Goal: Find specific page/section: Find specific page/section

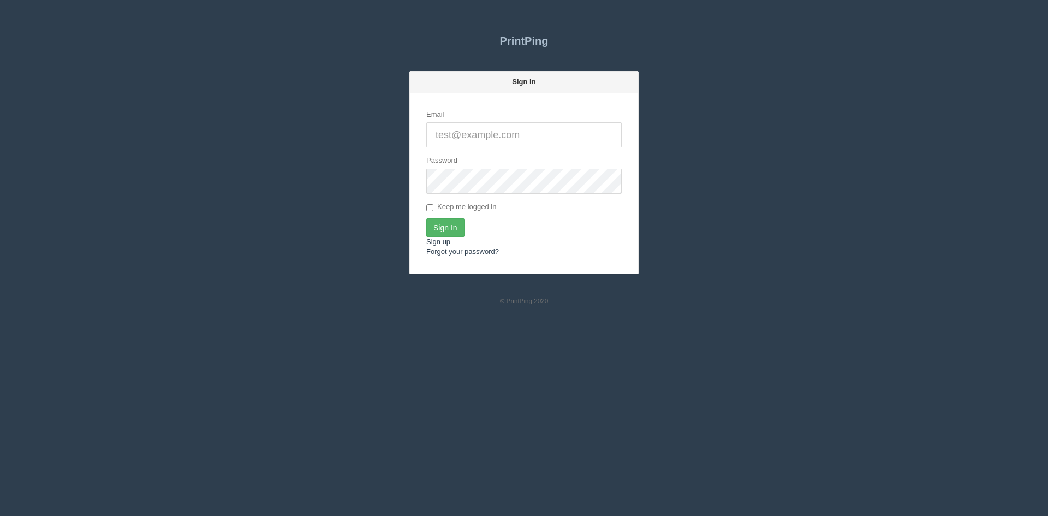
type input "[PERSON_NAME][EMAIL_ADDRESS][DOMAIN_NAME]"
click at [449, 226] on input "Sign In" at bounding box center [445, 227] width 38 height 19
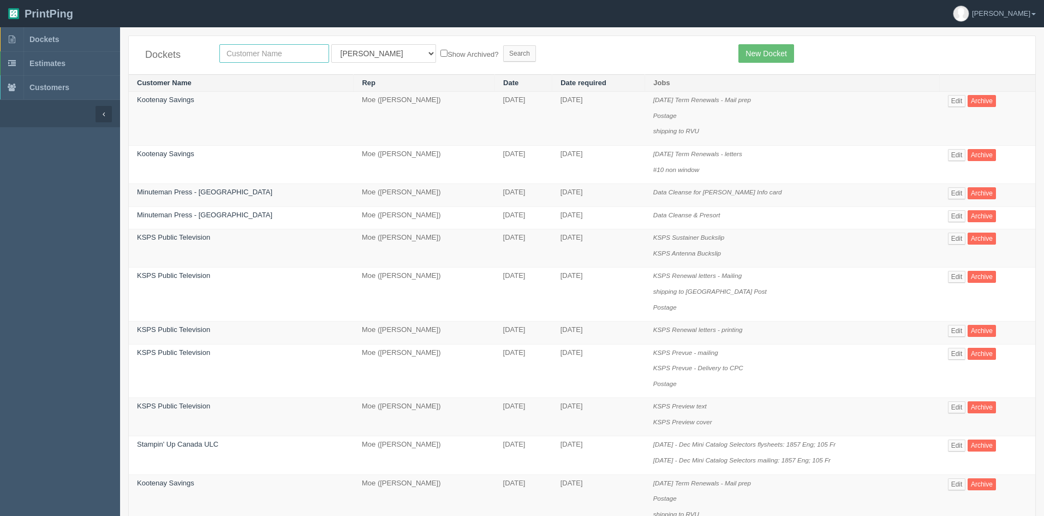
click at [259, 55] on input "text" at bounding box center [274, 53] width 110 height 19
type input "sub"
click at [360, 52] on select "All Users Ali Ali Test 1 Aly Amy Ankit Arif Brandon Dan France Greg Jim Mark Ma…" at bounding box center [383, 53] width 105 height 19
select select
click at [331, 44] on select "All Users Ali Ali Test 1 Aly Amy Ankit Arif Brandon Dan France Greg Jim Mark Ma…" at bounding box center [383, 53] width 105 height 19
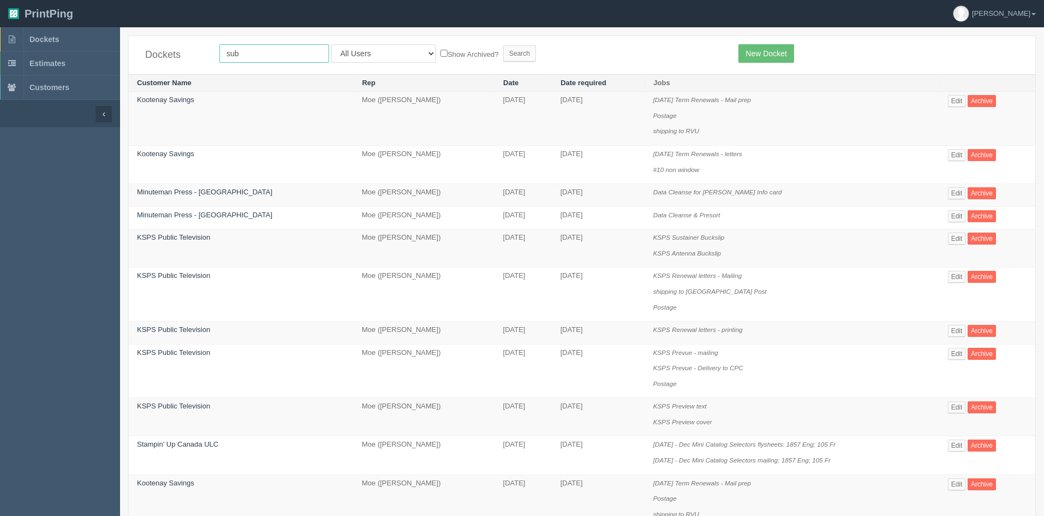
click at [271, 51] on input "sub" at bounding box center [274, 53] width 110 height 19
type input "spud"
click at [503, 53] on input "Search" at bounding box center [519, 53] width 33 height 16
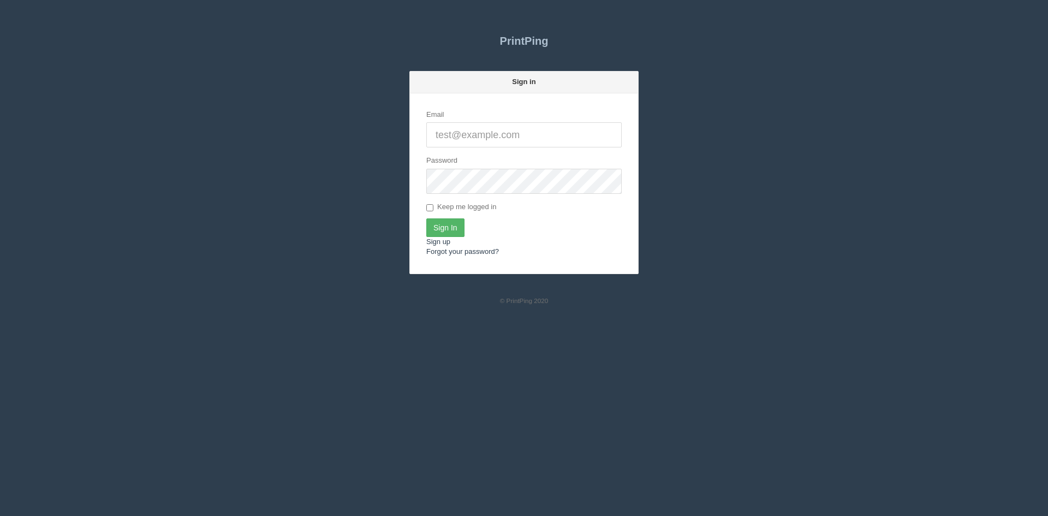
type input "[PERSON_NAME][EMAIL_ADDRESS][DOMAIN_NAME]"
click at [448, 231] on input "Sign In" at bounding box center [445, 227] width 38 height 19
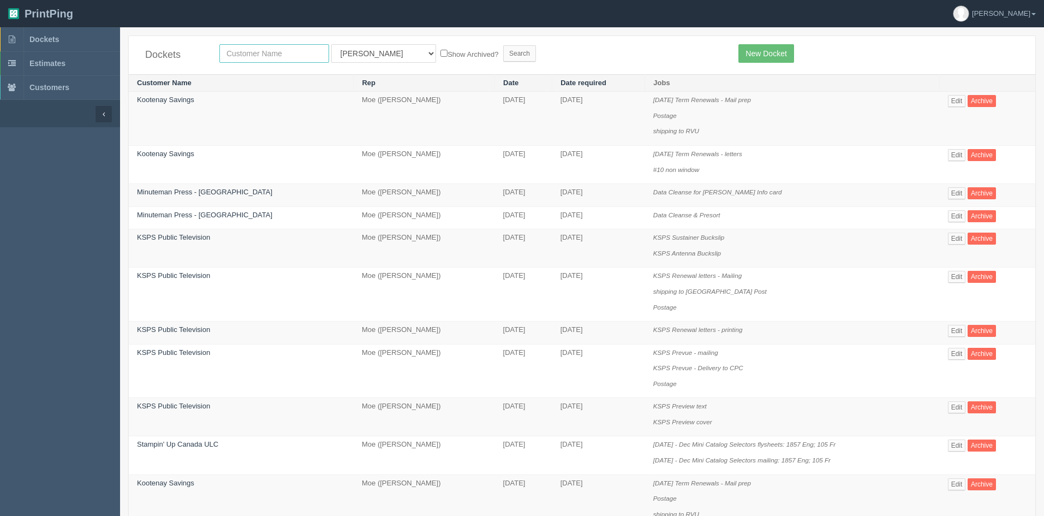
click at [269, 58] on input "text" at bounding box center [274, 53] width 110 height 19
type input "spud"
click at [371, 56] on select "All Users [PERSON_NAME] Test 1 [PERSON_NAME] [PERSON_NAME] [PERSON_NAME] France…" at bounding box center [383, 53] width 105 height 19
select select
click at [331, 44] on select "All Users [PERSON_NAME] Test 1 [PERSON_NAME] [PERSON_NAME] [PERSON_NAME] France…" at bounding box center [383, 53] width 105 height 19
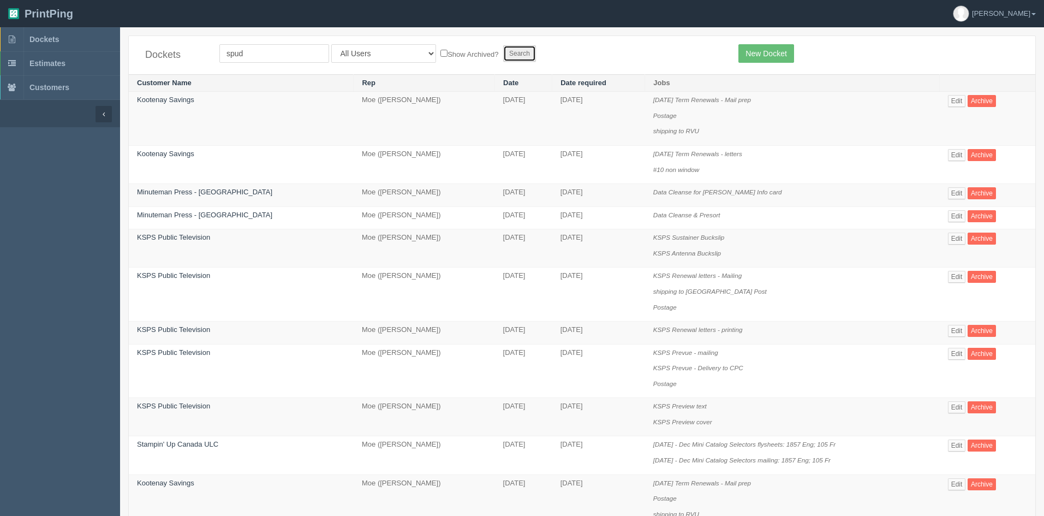
drag, startPoint x: 460, startPoint y: 52, endPoint x: 658, endPoint y: 60, distance: 198.3
click at [503, 52] on input "Search" at bounding box center [519, 53] width 33 height 16
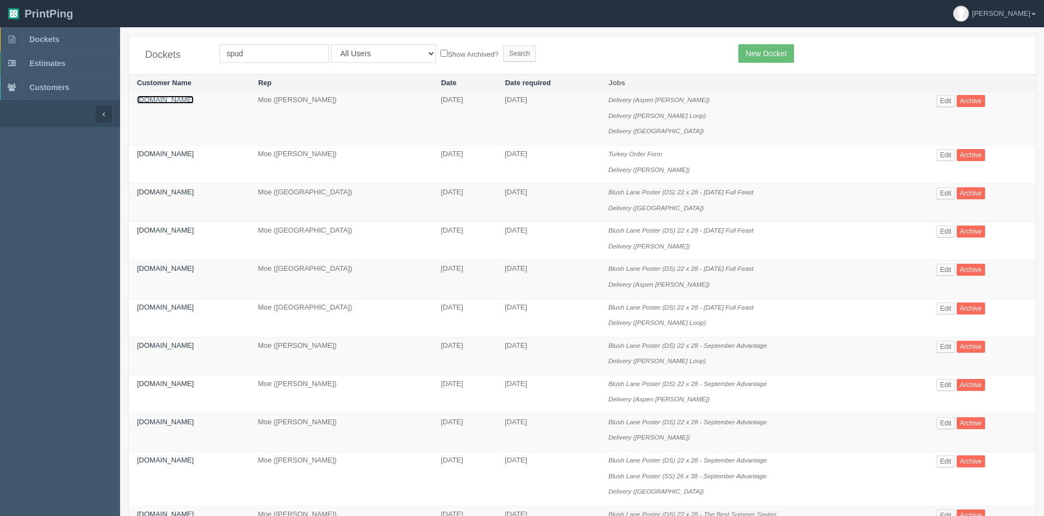
drag, startPoint x: 148, startPoint y: 97, endPoint x: 168, endPoint y: 100, distance: 20.0
click at [148, 97] on link "[DOMAIN_NAME]" at bounding box center [165, 100] width 57 height 8
click at [158, 156] on link "[DOMAIN_NAME]" at bounding box center [165, 154] width 57 height 8
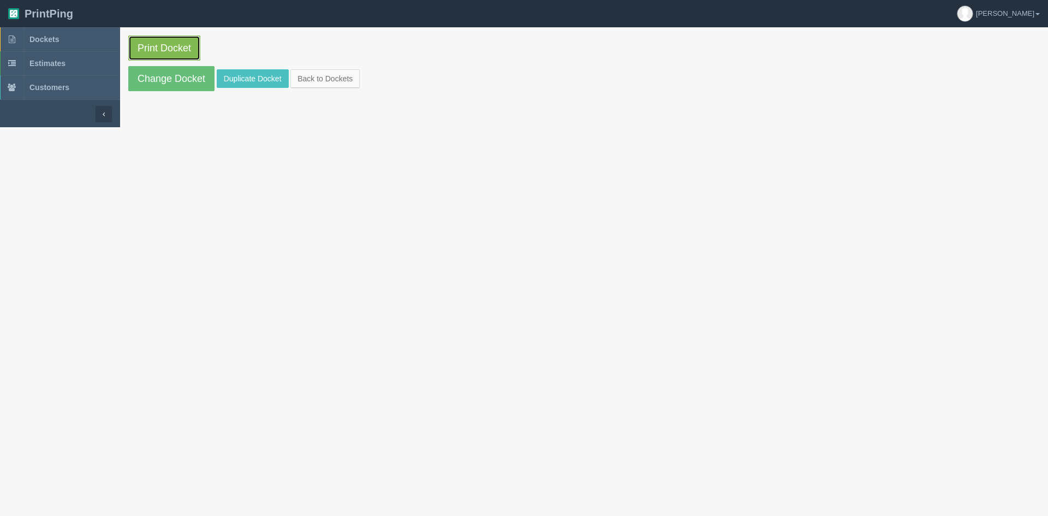
click at [173, 51] on link "Print Docket" at bounding box center [164, 47] width 72 height 25
